Goal: Task Accomplishment & Management: Complete application form

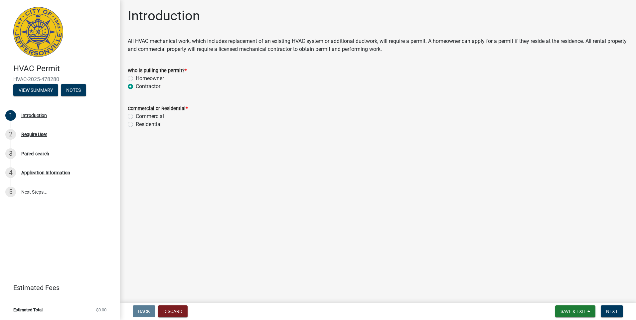
click at [136, 115] on label "Commercial" at bounding box center [150, 116] width 28 height 8
click at [136, 115] on input "Commercial" at bounding box center [138, 114] width 4 height 4
radio input "true"
click at [614, 310] on span "Next" at bounding box center [612, 311] width 12 height 5
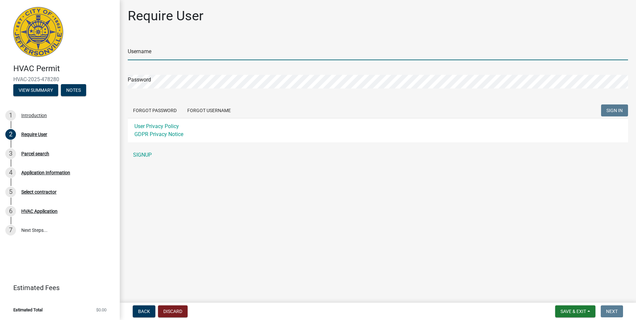
type input "jrich42168"
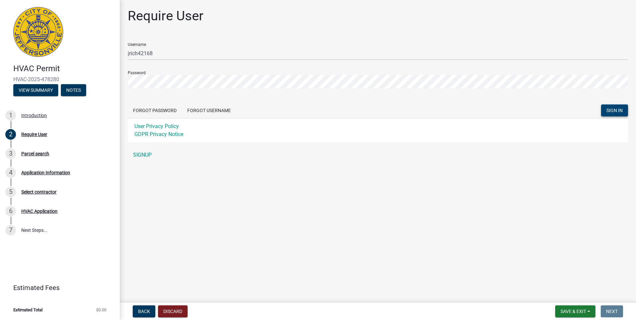
click at [612, 113] on span "SIGN IN" at bounding box center [614, 110] width 16 height 5
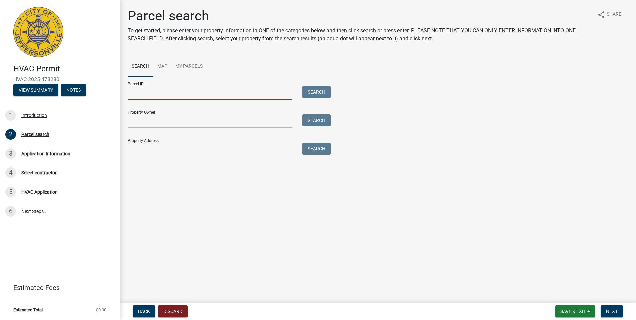
click at [255, 92] on input "Parcel ID:" at bounding box center [210, 93] width 165 height 14
click at [232, 151] on input "Property Address:" at bounding box center [210, 150] width 165 height 14
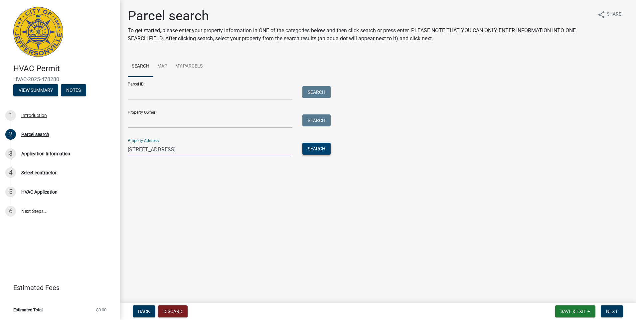
type input "[STREET_ADDRESS]"
click at [315, 146] on button "Search" at bounding box center [316, 149] width 28 height 12
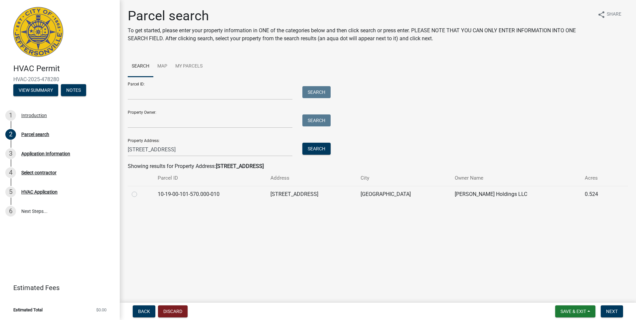
click at [140, 190] on label at bounding box center [140, 190] width 0 height 0
click at [140, 194] on input "radio" at bounding box center [142, 192] width 4 height 4
radio input "true"
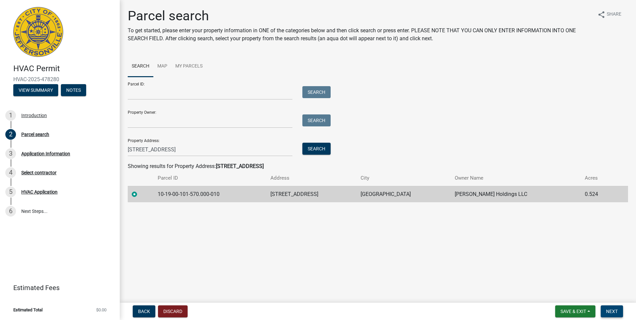
click at [614, 312] on span "Next" at bounding box center [612, 311] width 12 height 5
click at [608, 310] on span "Next" at bounding box center [612, 311] width 12 height 5
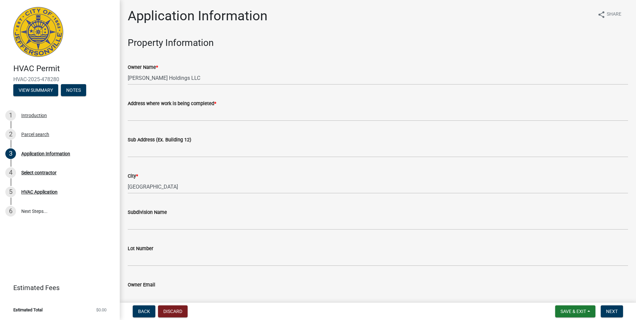
click at [238, 179] on div "City *" at bounding box center [378, 176] width 500 height 8
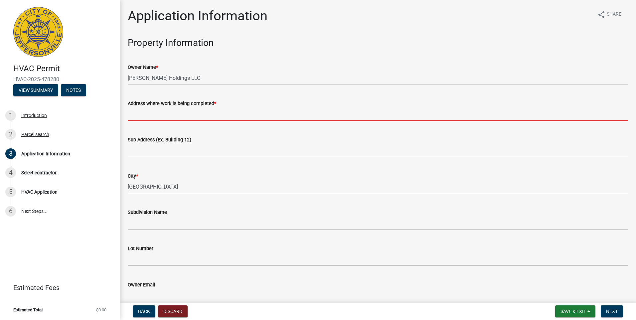
click at [205, 116] on input "Address where work is being completed *" at bounding box center [378, 114] width 500 height 14
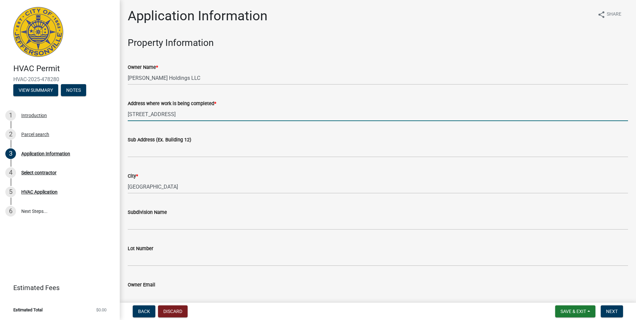
type input "[STREET_ADDRESS]"
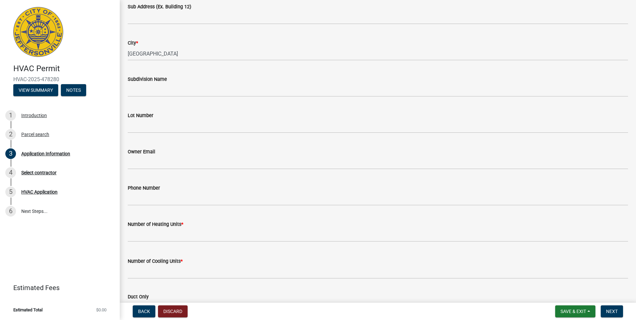
scroll to position [166, 0]
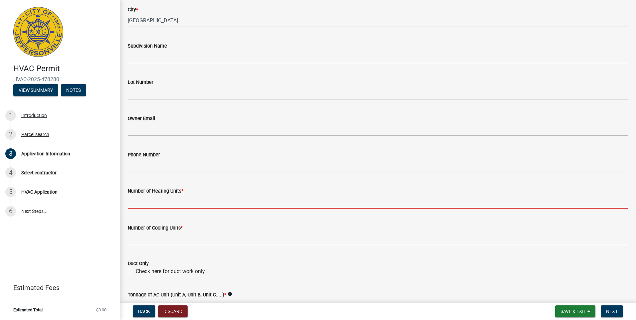
click at [202, 203] on input "text" at bounding box center [378, 202] width 500 height 14
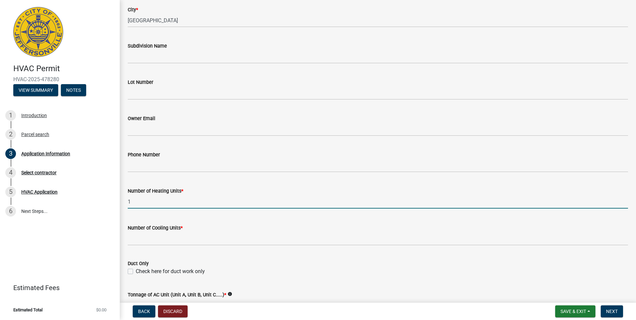
type input "1"
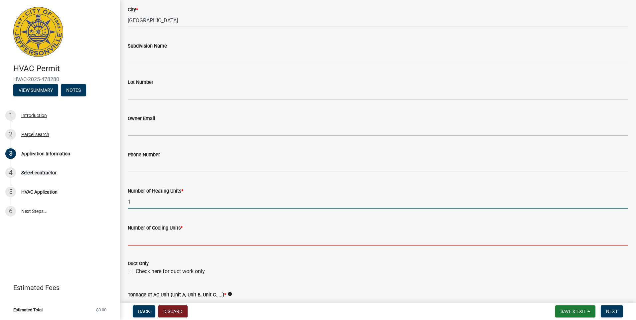
click at [191, 240] on input "text" at bounding box center [378, 239] width 500 height 14
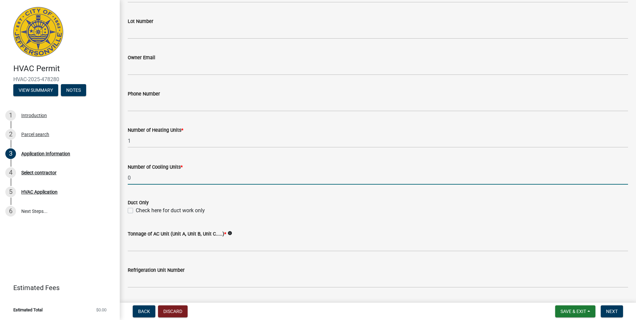
scroll to position [266, 0]
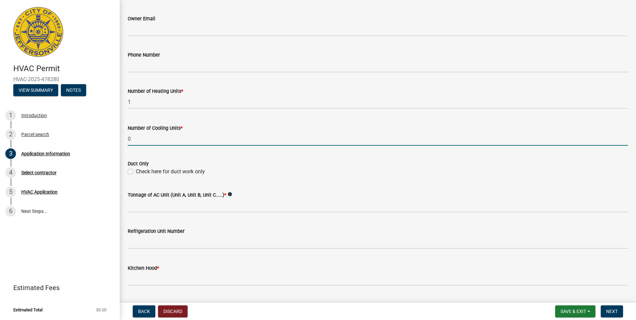
type input "0"
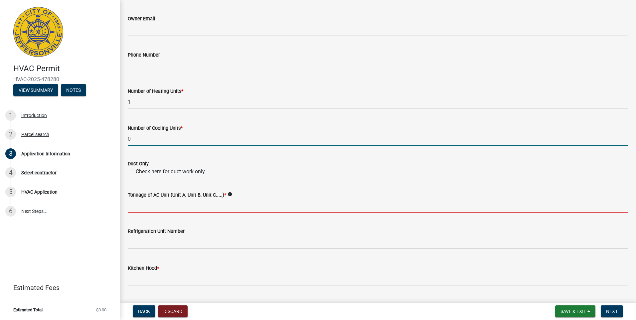
click at [196, 205] on input "Tonnage of AC Unit (Unit A, Unit B, Unit C.....) *" at bounding box center [378, 206] width 500 height 14
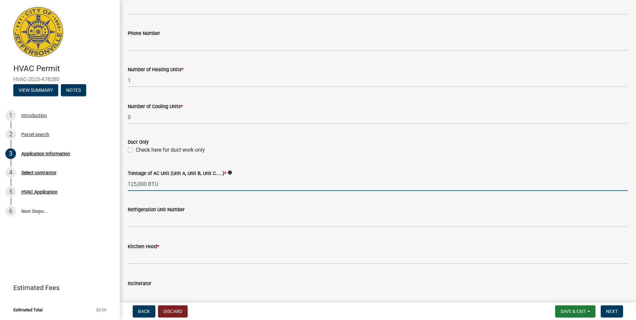
scroll to position [299, 0]
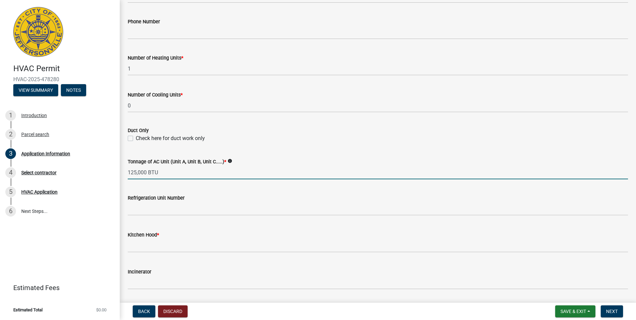
type input "125,000 BTU"
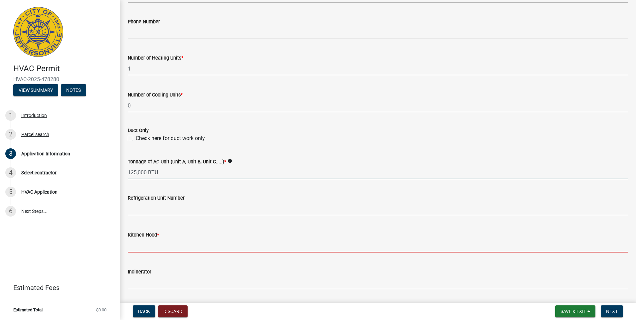
click at [157, 245] on input "text" at bounding box center [378, 246] width 500 height 14
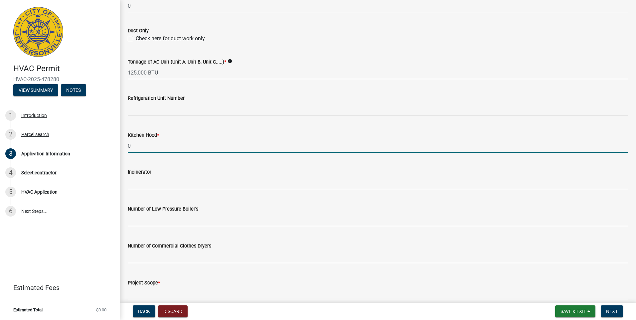
scroll to position [431, 0]
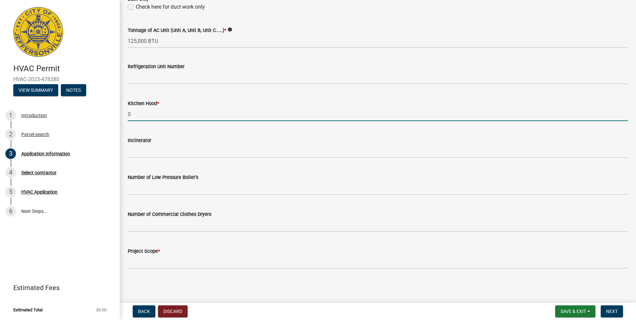
type input "0"
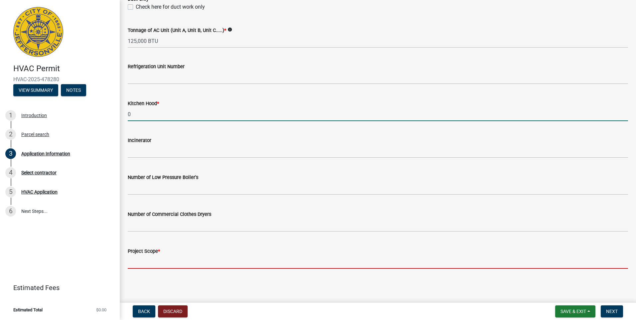
click at [192, 263] on input "Project Scope *" at bounding box center [378, 262] width 500 height 14
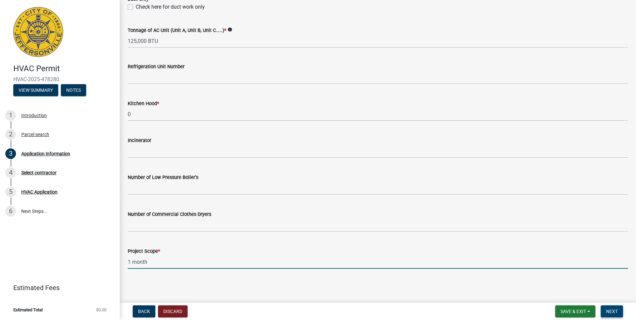
type input "1 month"
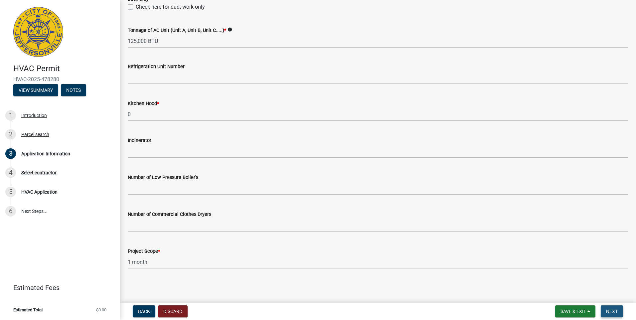
click at [620, 313] on button "Next" at bounding box center [611, 311] width 22 height 12
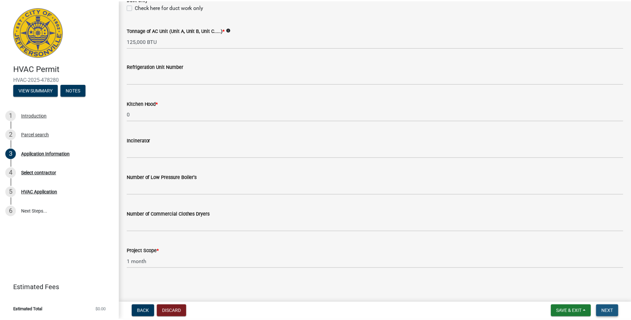
scroll to position [0, 0]
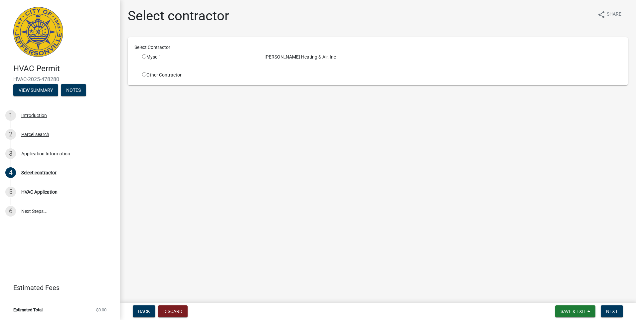
click at [142, 57] on input "radio" at bounding box center [144, 56] width 4 height 4
radio input "true"
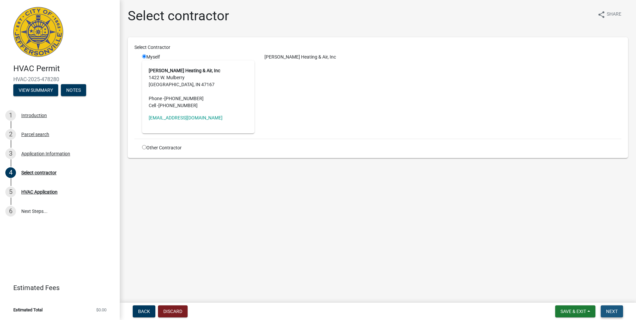
click at [611, 310] on span "Next" at bounding box center [612, 311] width 12 height 5
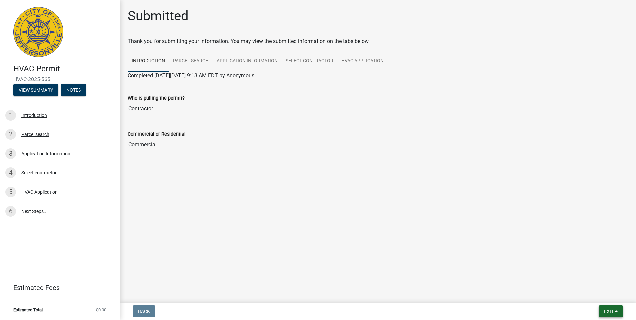
click at [614, 312] on button "Exit" at bounding box center [610, 311] width 24 height 12
click at [600, 296] on button "Save & Exit" at bounding box center [595, 294] width 53 height 16
